Goal: Entertainment & Leisure: Consume media (video, audio)

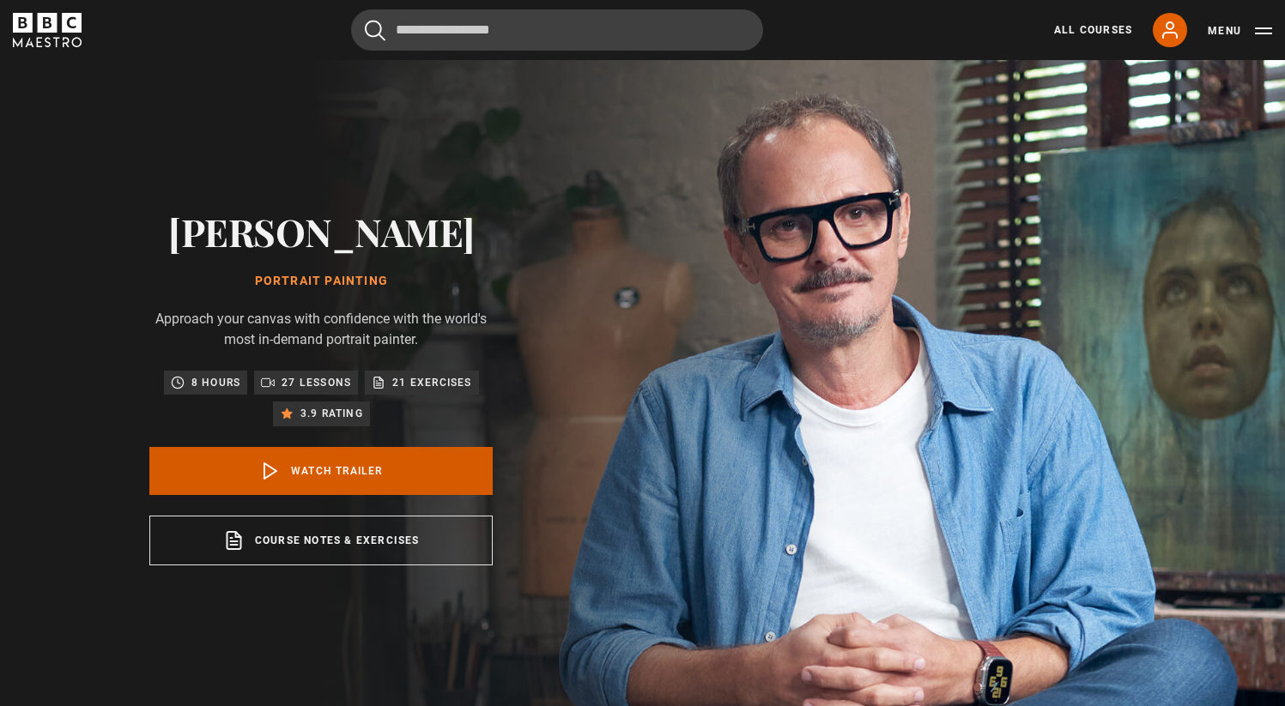
click at [344, 468] on link "Watch Trailer" at bounding box center [320, 471] width 343 height 48
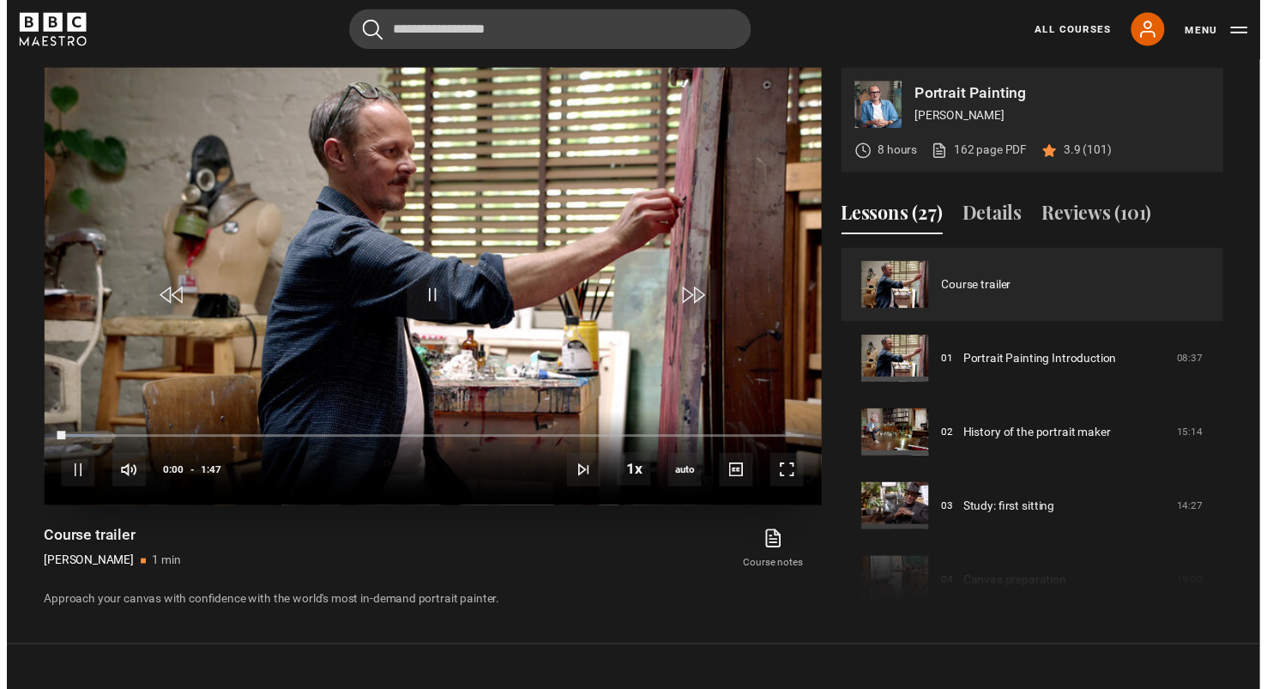
scroll to position [715, 0]
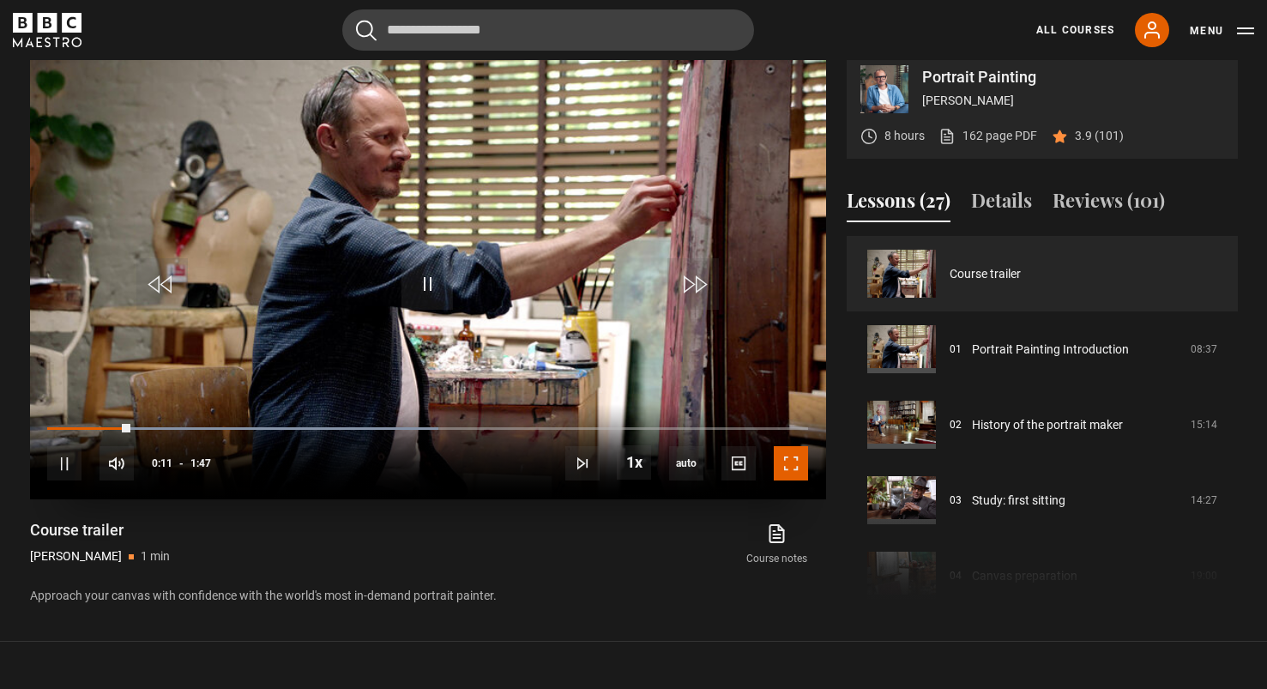
click at [789, 462] on span "Video Player" at bounding box center [791, 463] width 34 height 34
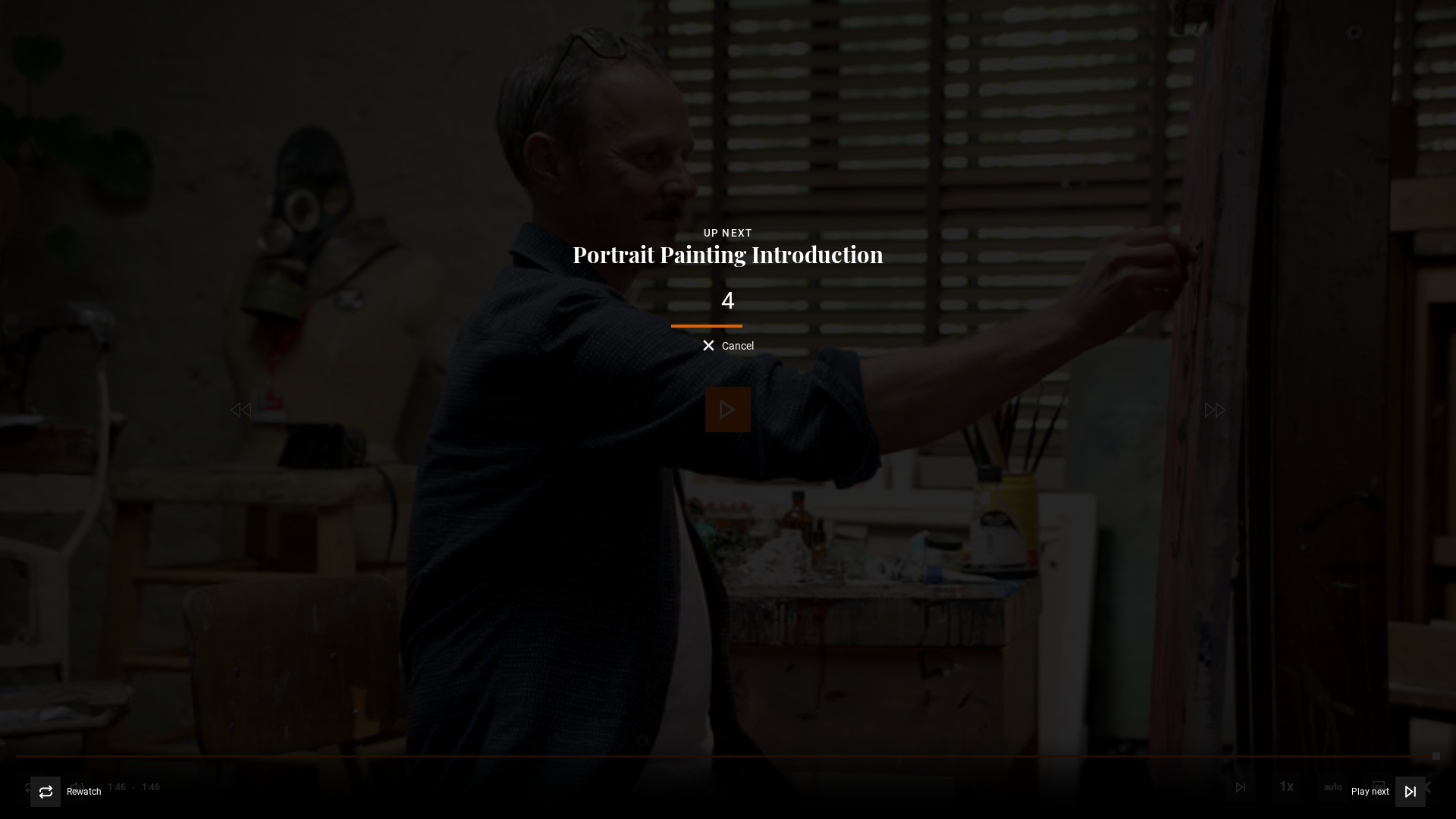
click at [408, 467] on div "Lesson Completed Up next Portrait Painting Introduction 4 Cancel Rewatch Rewatc…" at bounding box center [728, 409] width 1456 height 819
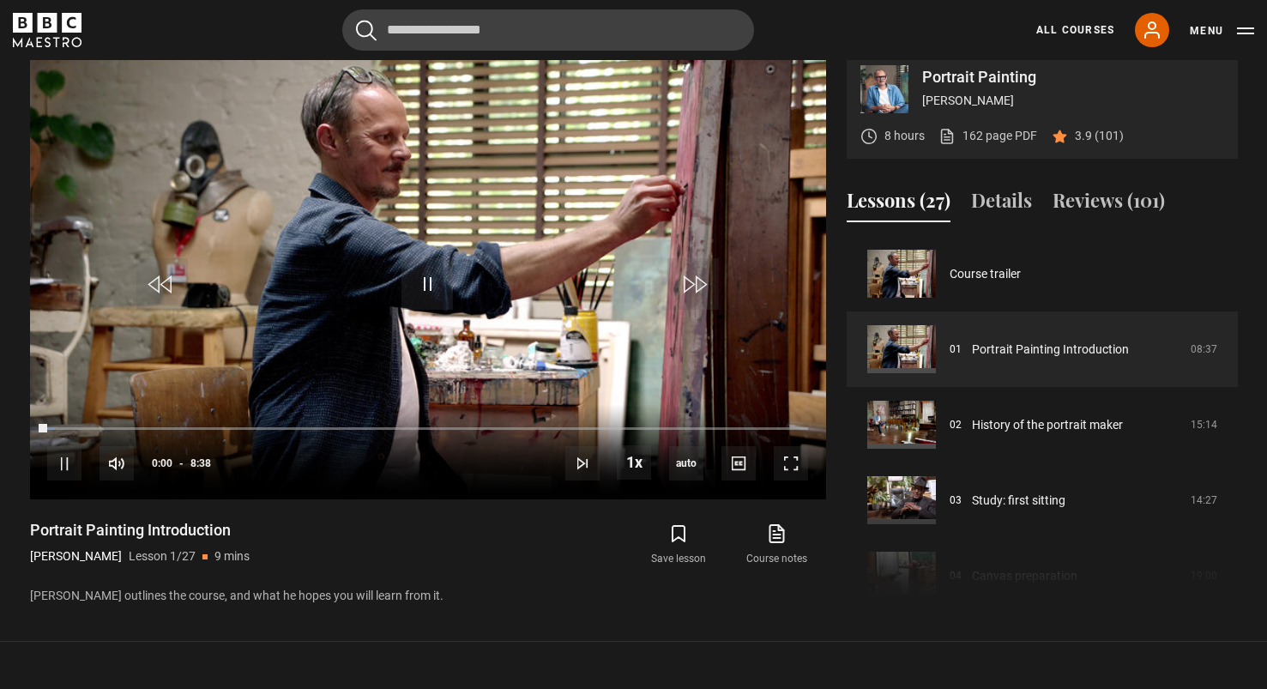
scroll to position [698, 0]
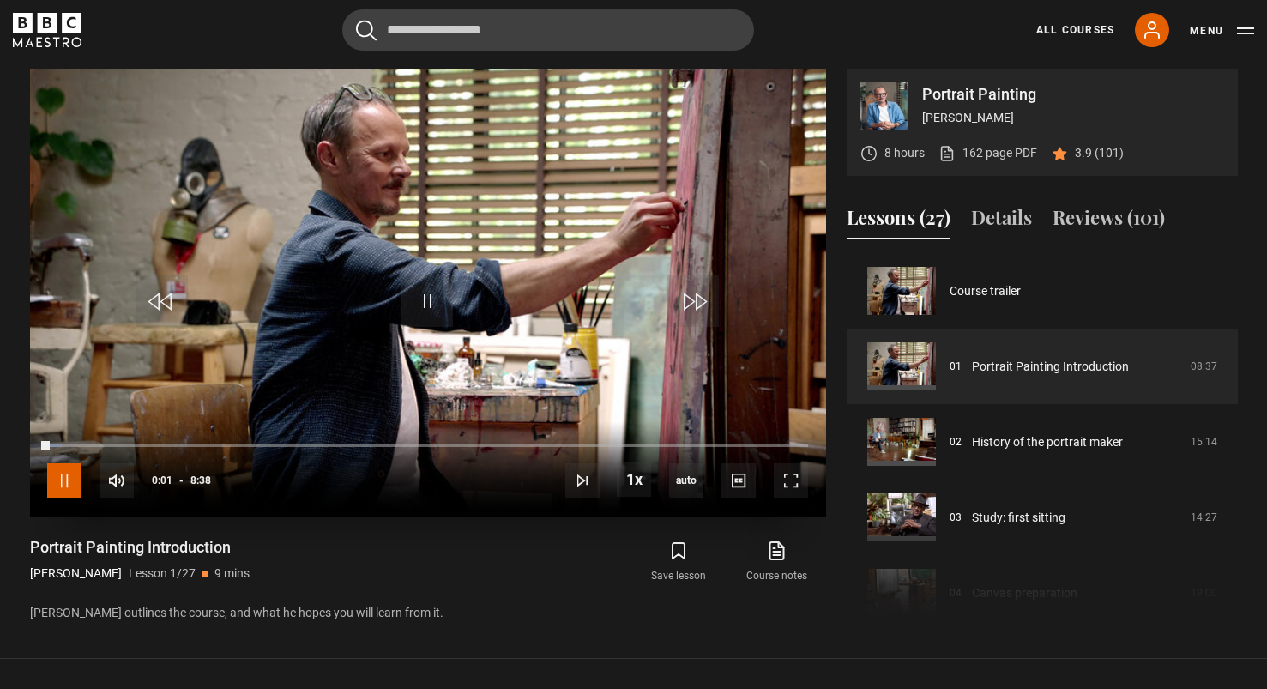
click at [61, 478] on span "Video Player" at bounding box center [64, 480] width 34 height 34
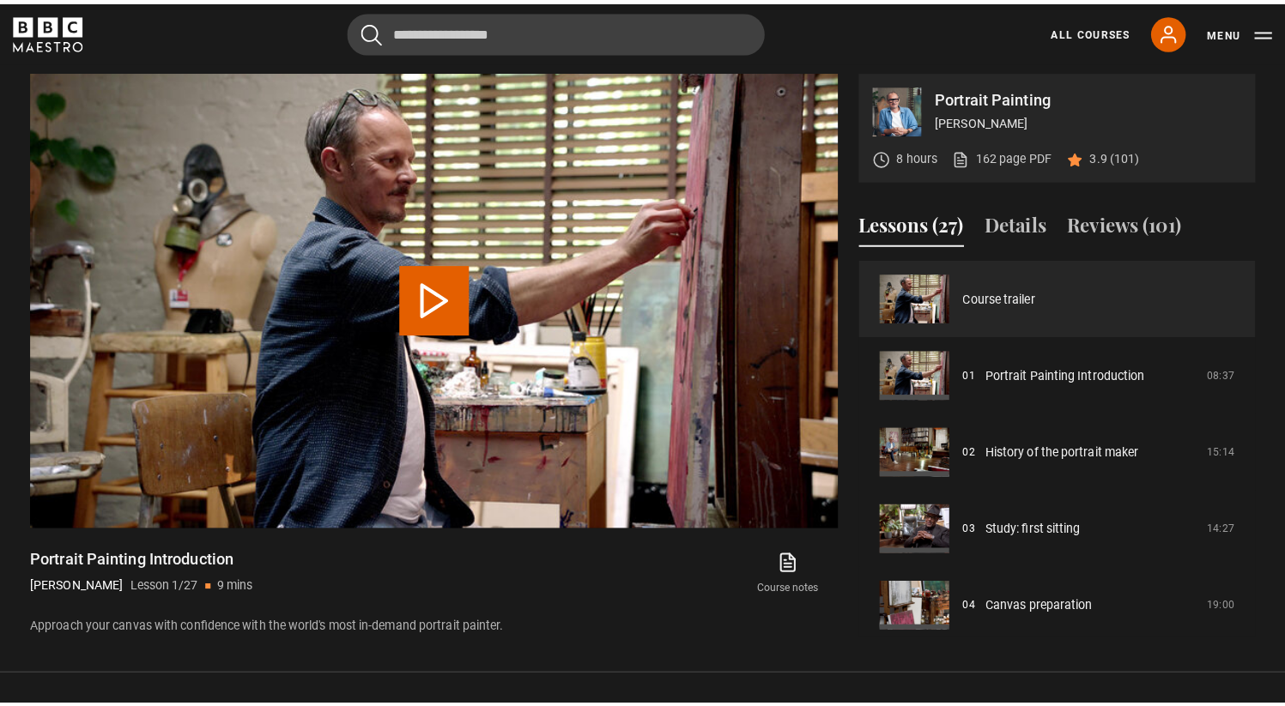
scroll to position [715, 0]
